Goal: Task Accomplishment & Management: Manage account settings

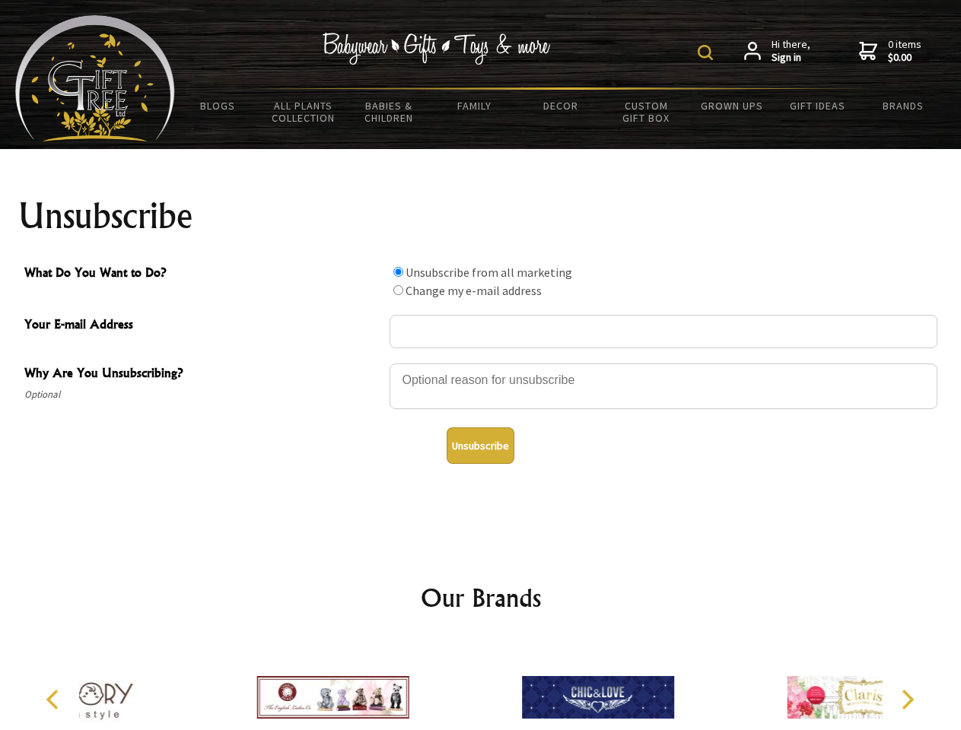
click at [708, 53] on img at bounding box center [705, 52] width 15 height 15
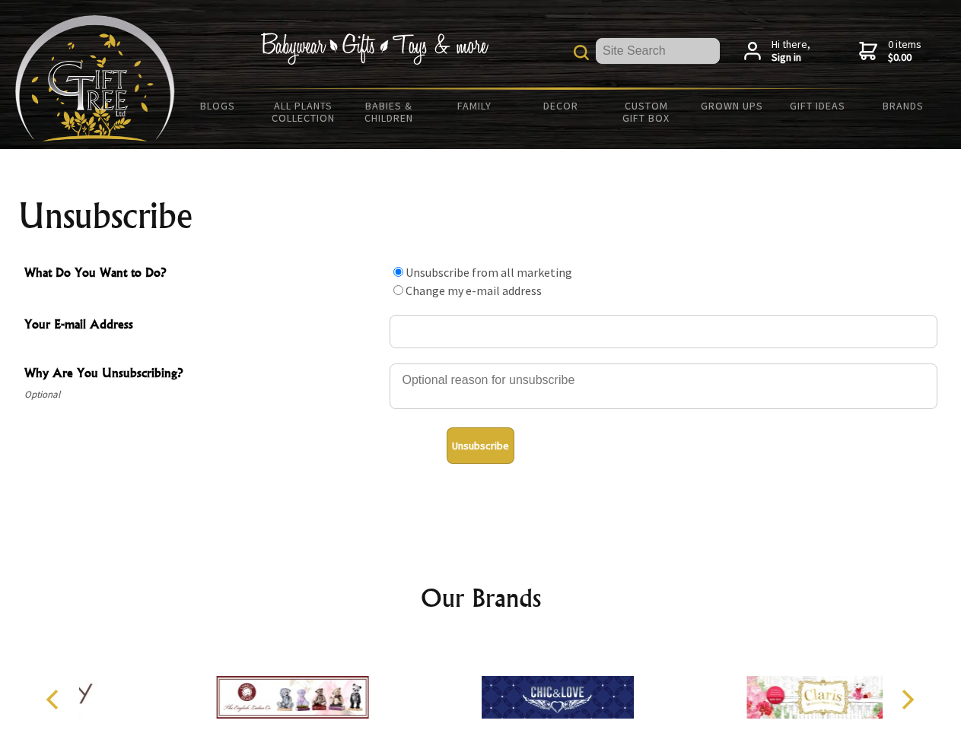
click at [481, 363] on div at bounding box center [664, 388] width 548 height 53
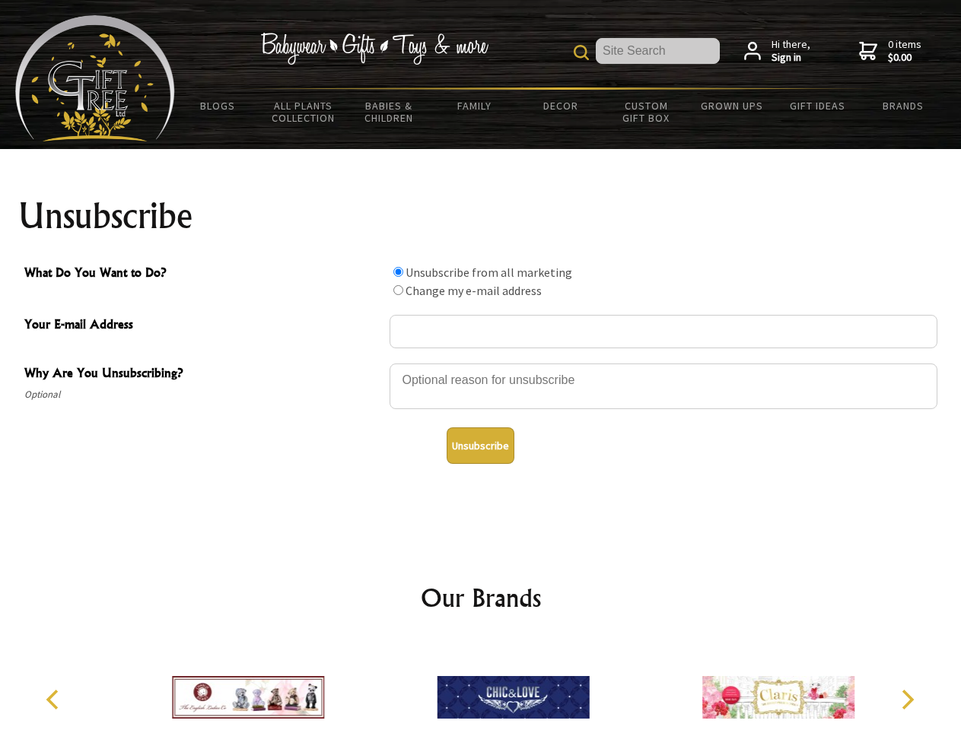
click at [398, 272] on input "What Do You Want to Do?" at bounding box center [398, 272] width 10 height 10
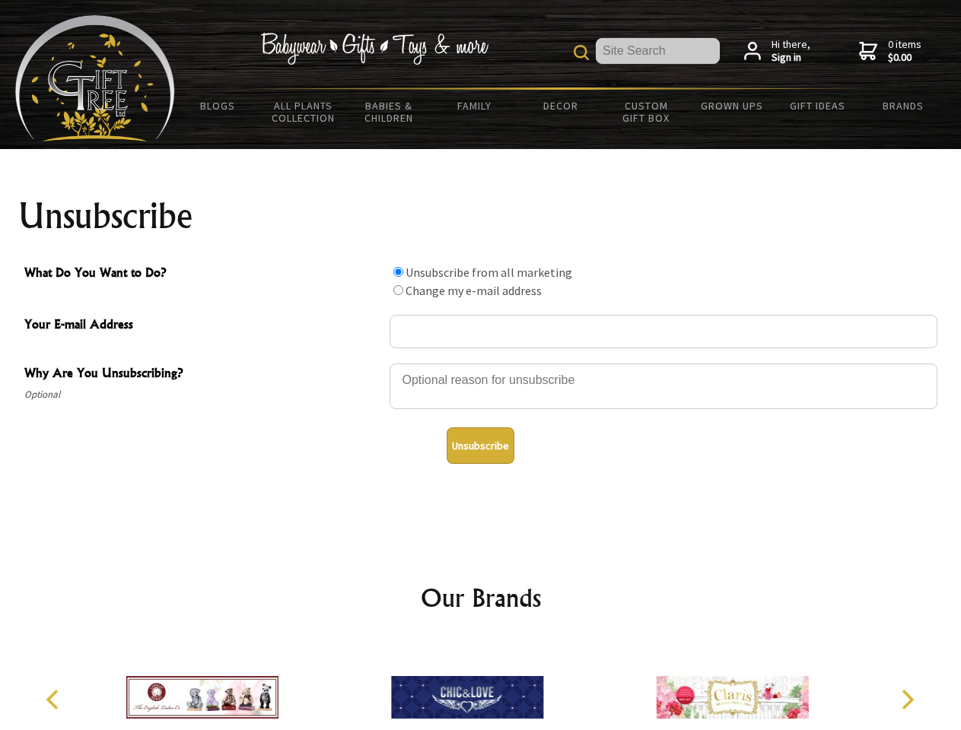
click at [398, 290] on input "What Do You Want to Do?" at bounding box center [398, 290] width 10 height 10
radio input "true"
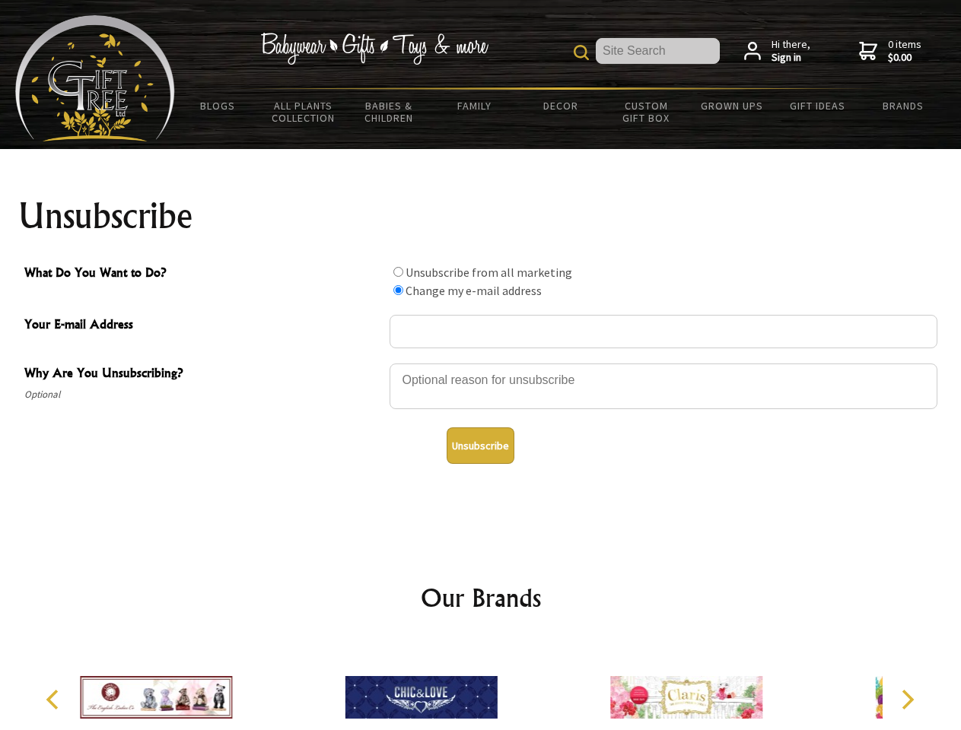
click at [480, 446] on button "Unsubscribe" at bounding box center [481, 446] width 68 height 37
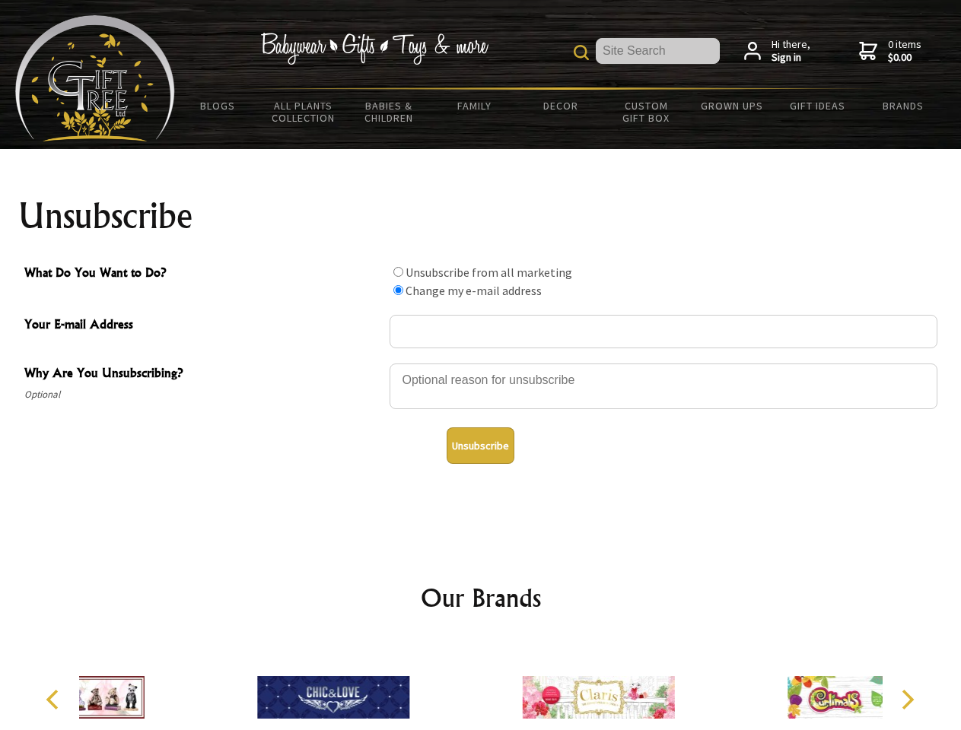
click at [481, 686] on div at bounding box center [598, 700] width 265 height 119
click at [55, 700] on icon "Previous" at bounding box center [54, 700] width 20 height 20
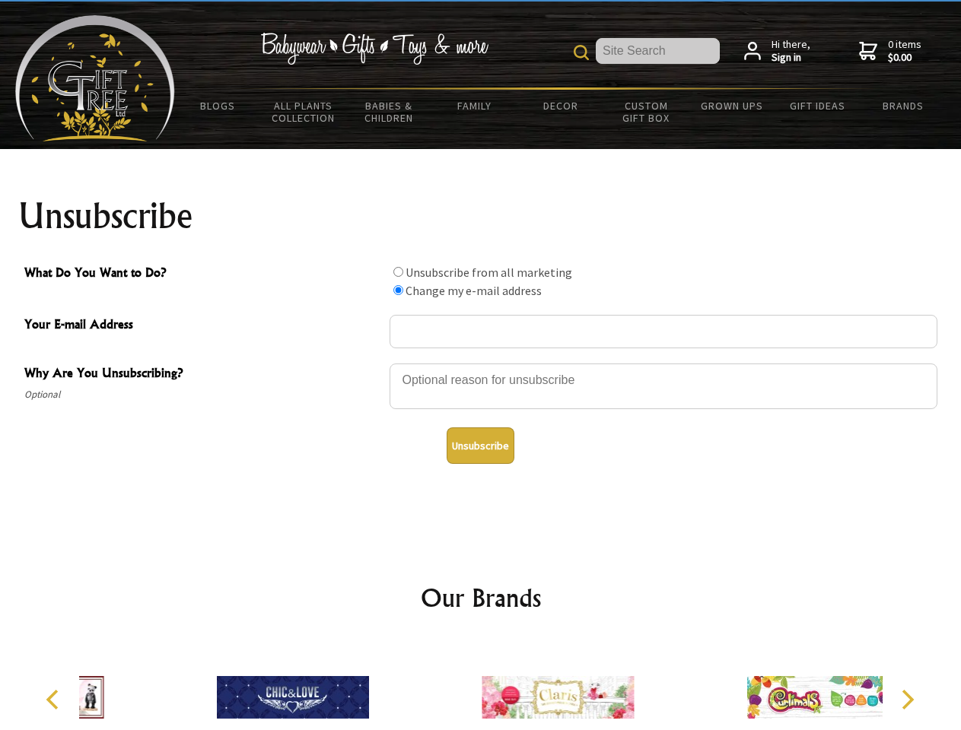
click at [907, 700] on icon "Next" at bounding box center [906, 700] width 20 height 20
